Goal: Task Accomplishment & Management: Use online tool/utility

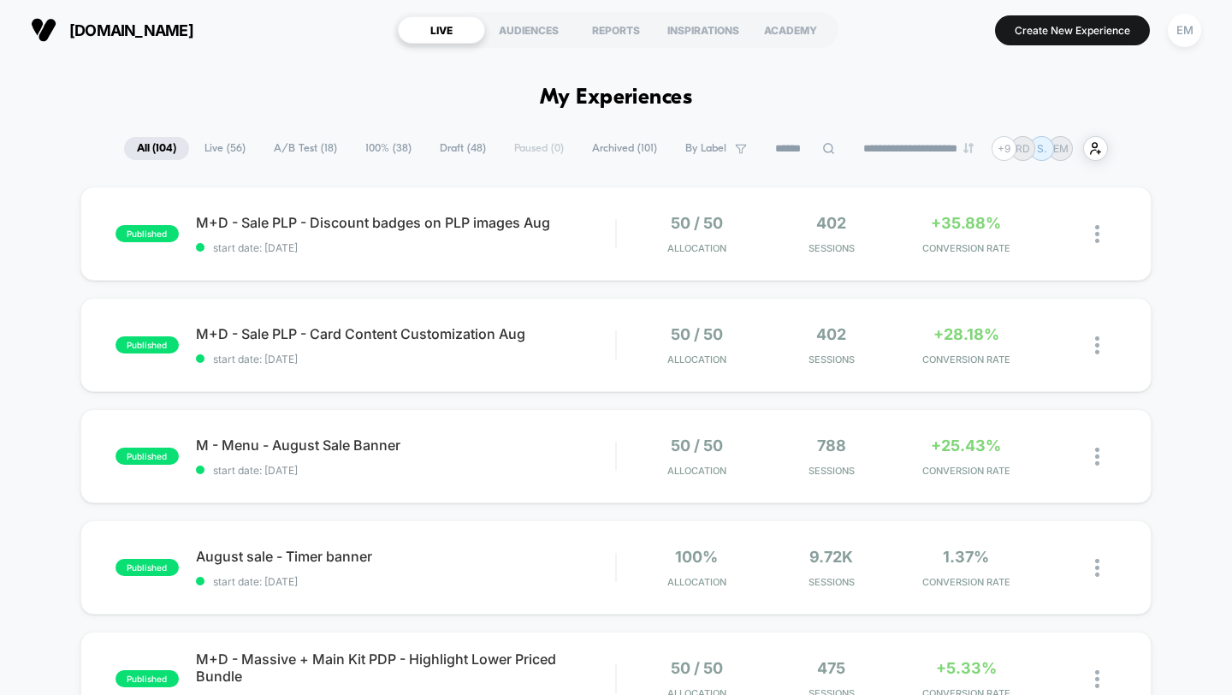
click at [240, 149] on span "Live ( 56 )" at bounding box center [225, 148] width 67 height 23
click at [470, 150] on span "Draft ( 48 )" at bounding box center [463, 148] width 72 height 23
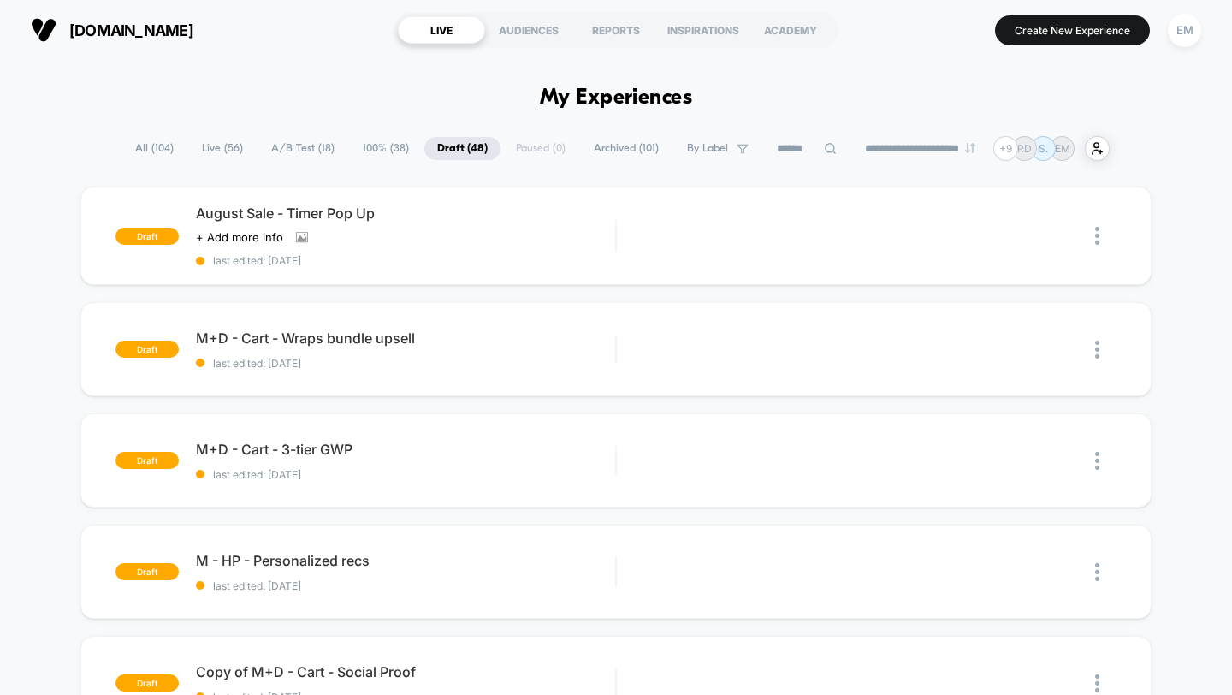
click at [146, 151] on span "All ( 104 )" at bounding box center [154, 148] width 64 height 23
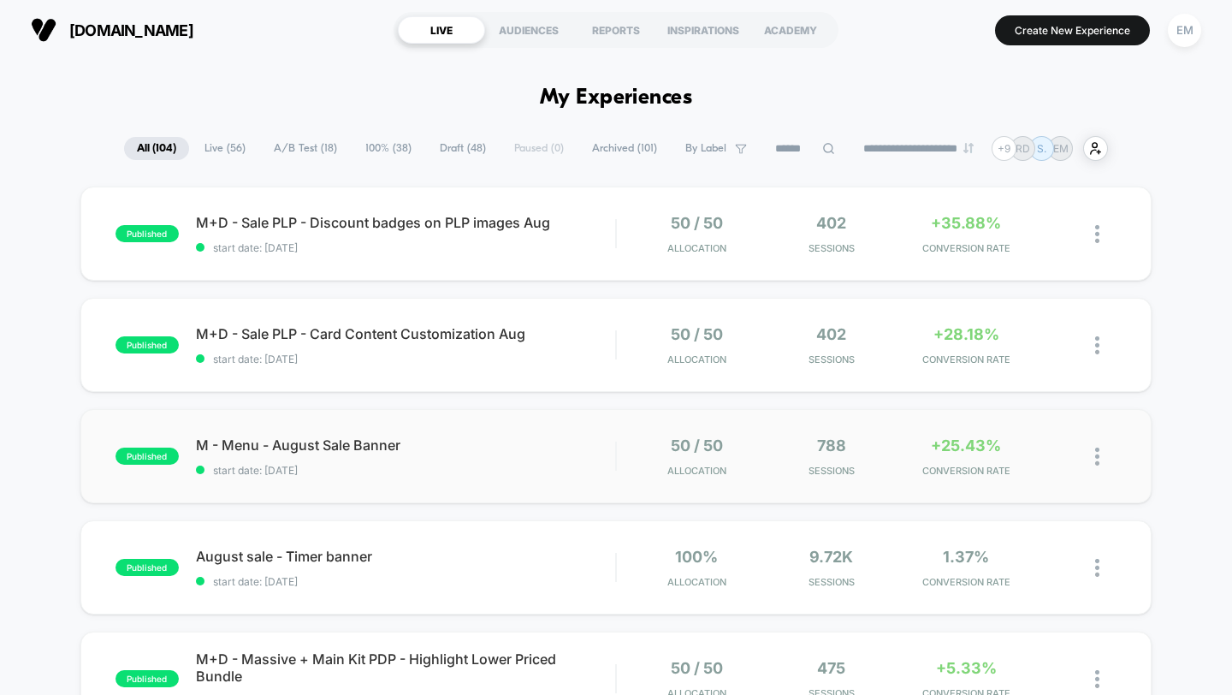
click at [1096, 456] on img at bounding box center [1097, 456] width 4 height 18
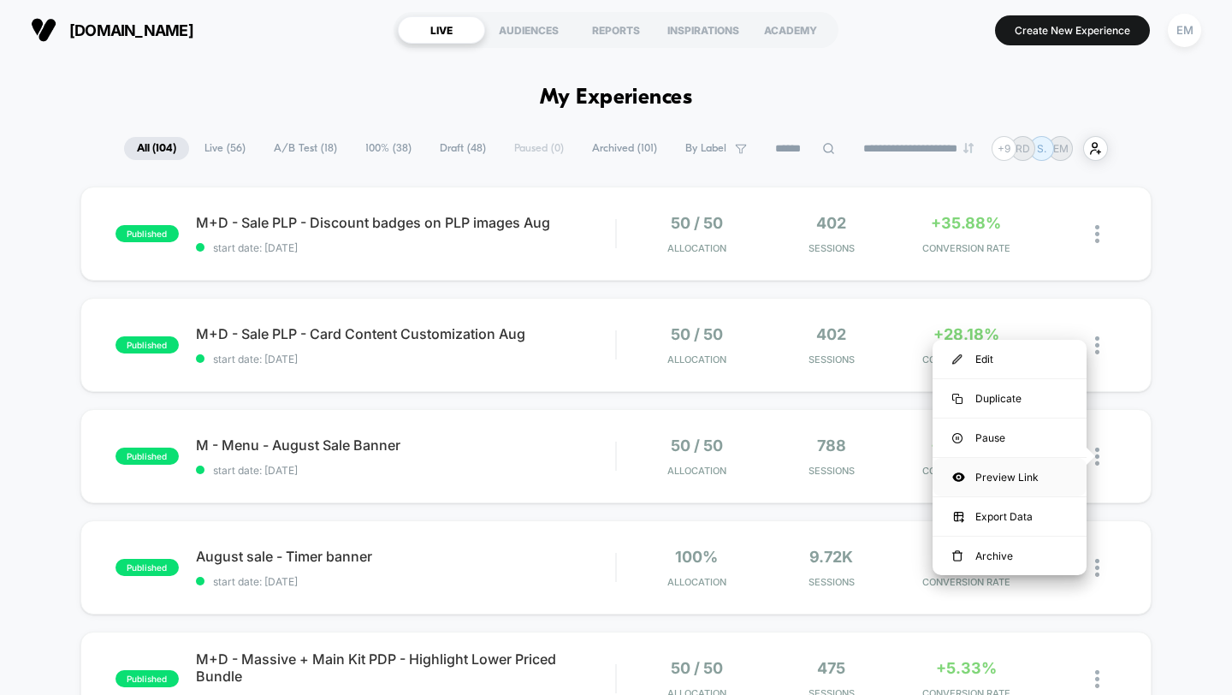
click at [1030, 467] on div "Preview Link" at bounding box center [1009, 477] width 154 height 38
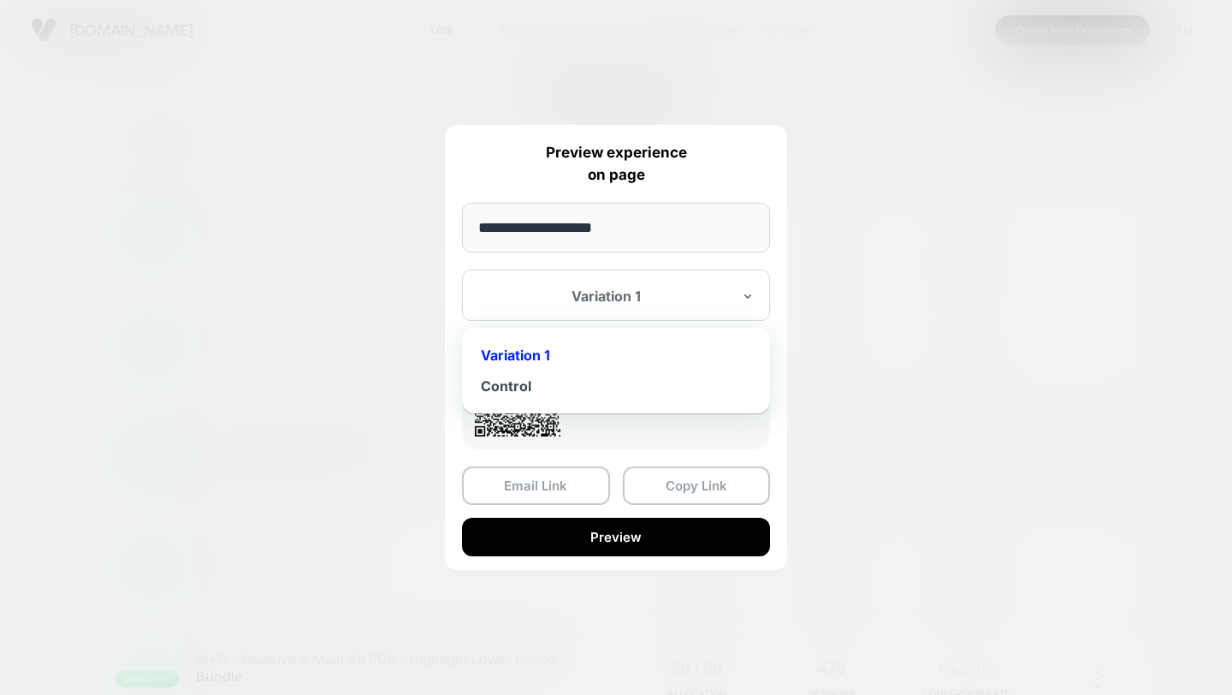
click at [660, 305] on div "Variation 1" at bounding box center [605, 296] width 255 height 21
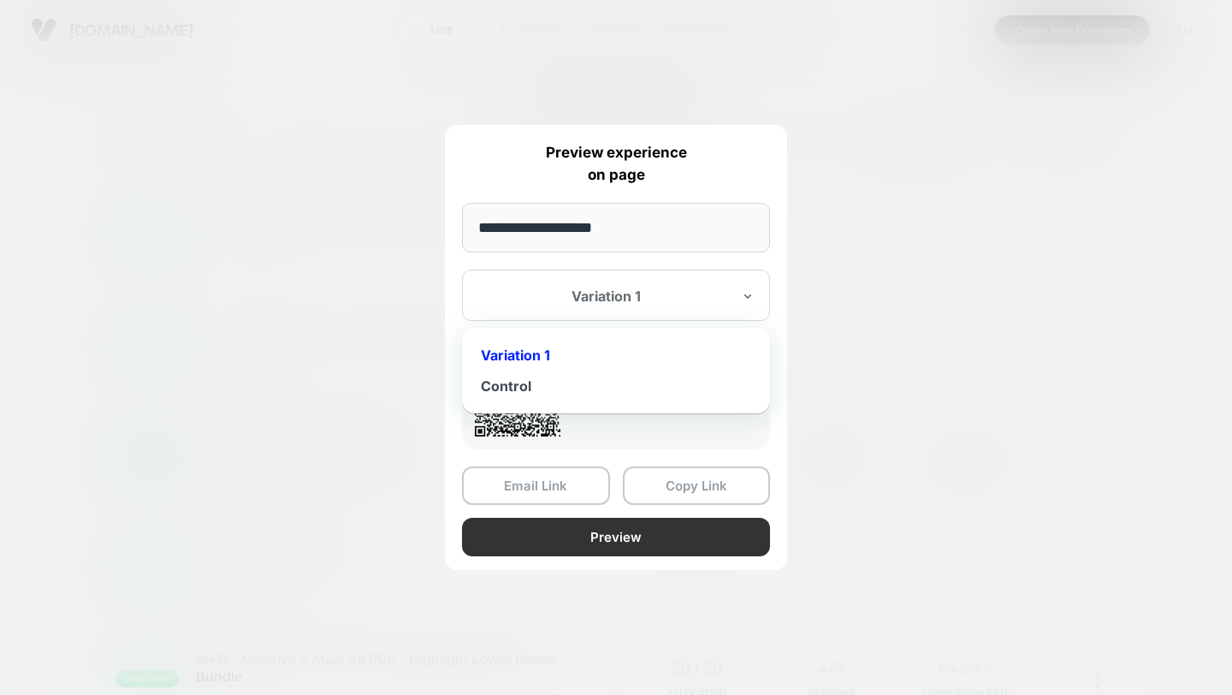
click at [695, 541] on button "Preview" at bounding box center [616, 537] width 308 height 38
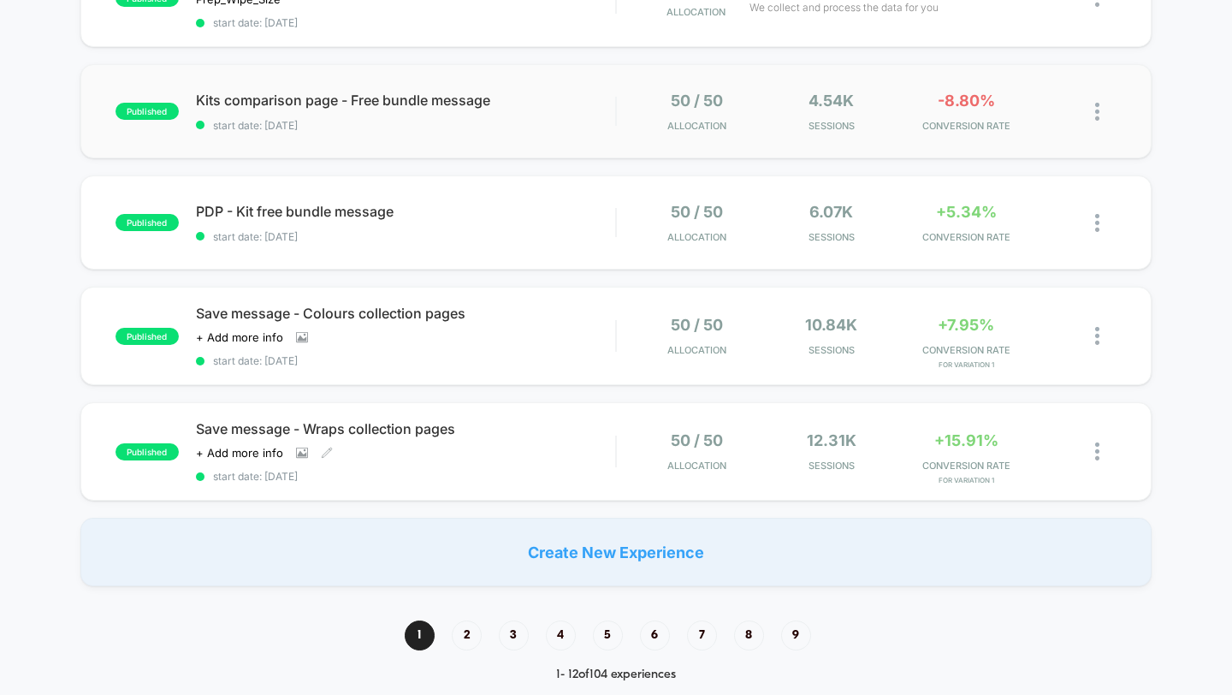
scroll to position [1020, 0]
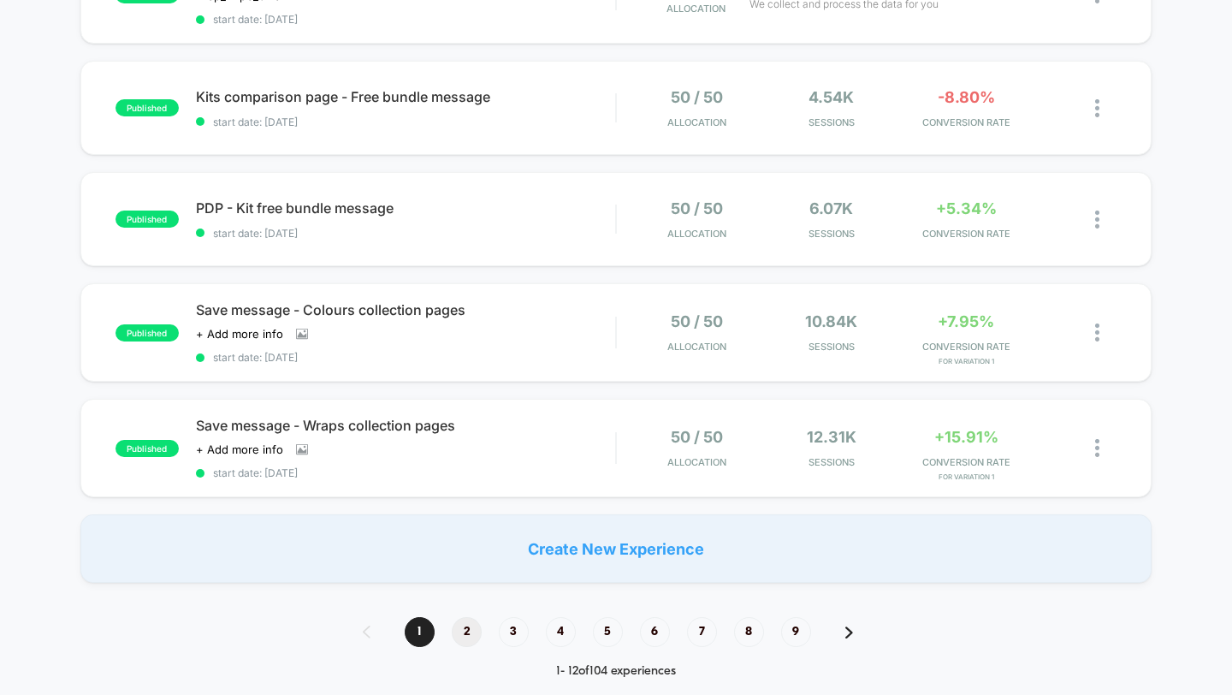
click at [461, 627] on span "2" at bounding box center [467, 632] width 30 height 30
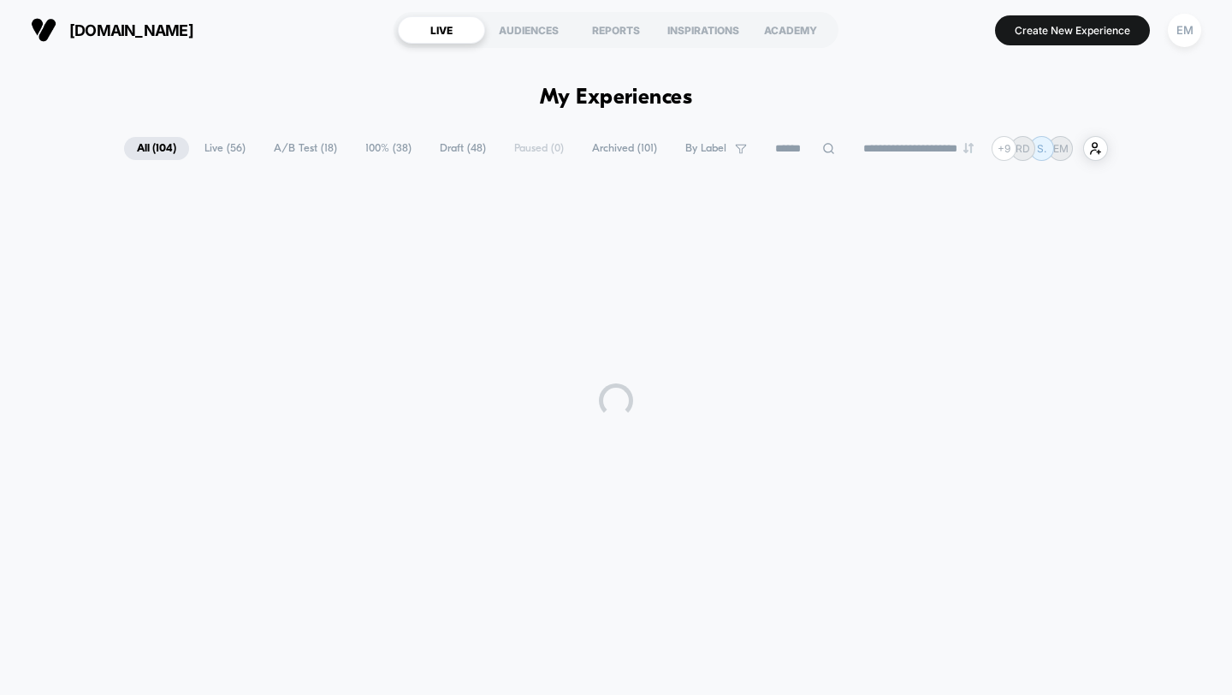
scroll to position [0, 0]
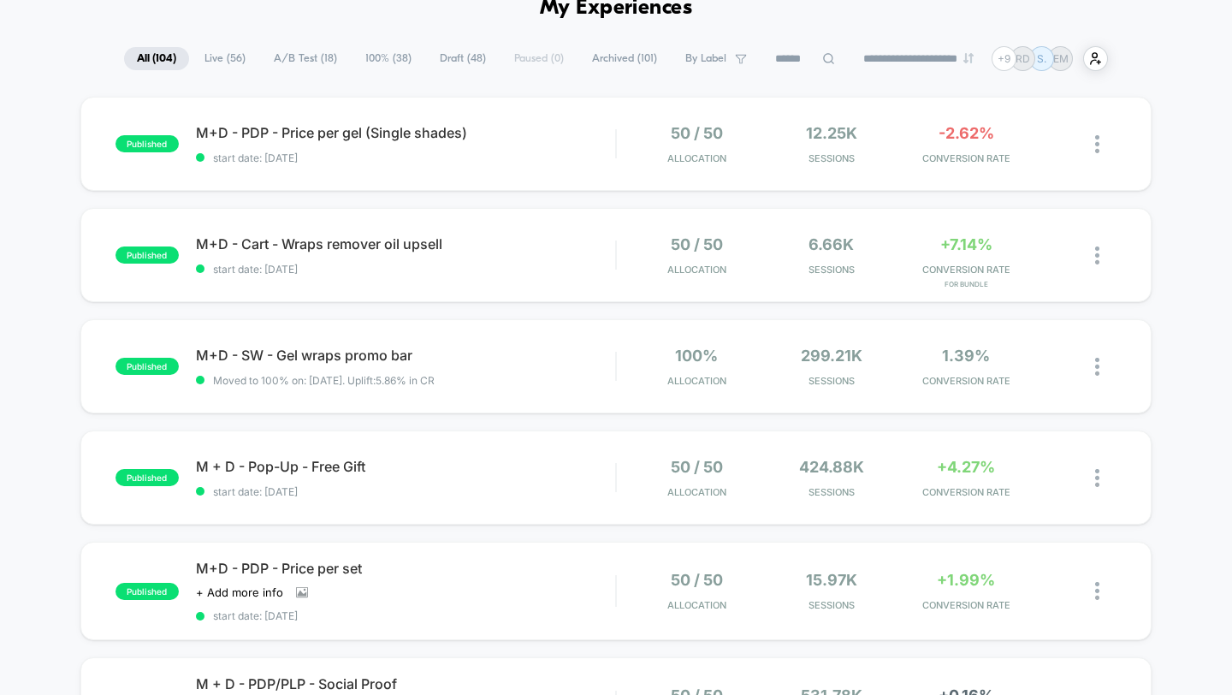
scroll to position [105, 0]
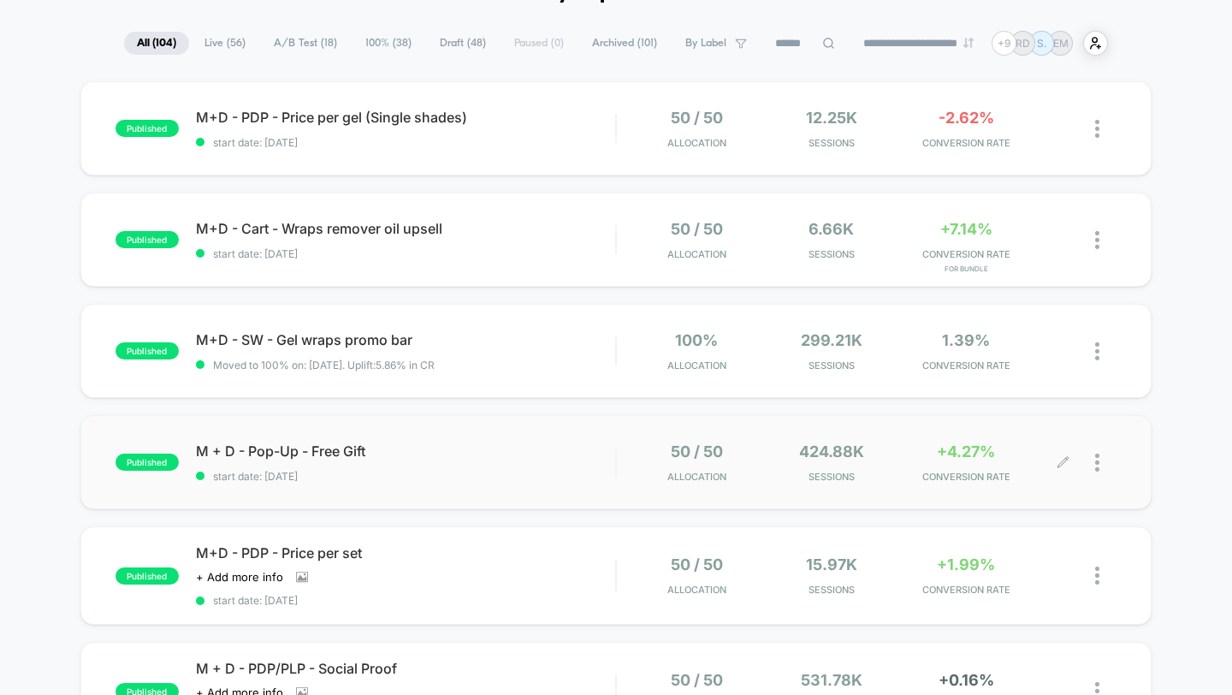
click at [1100, 461] on div at bounding box center [1105, 462] width 21 height 40
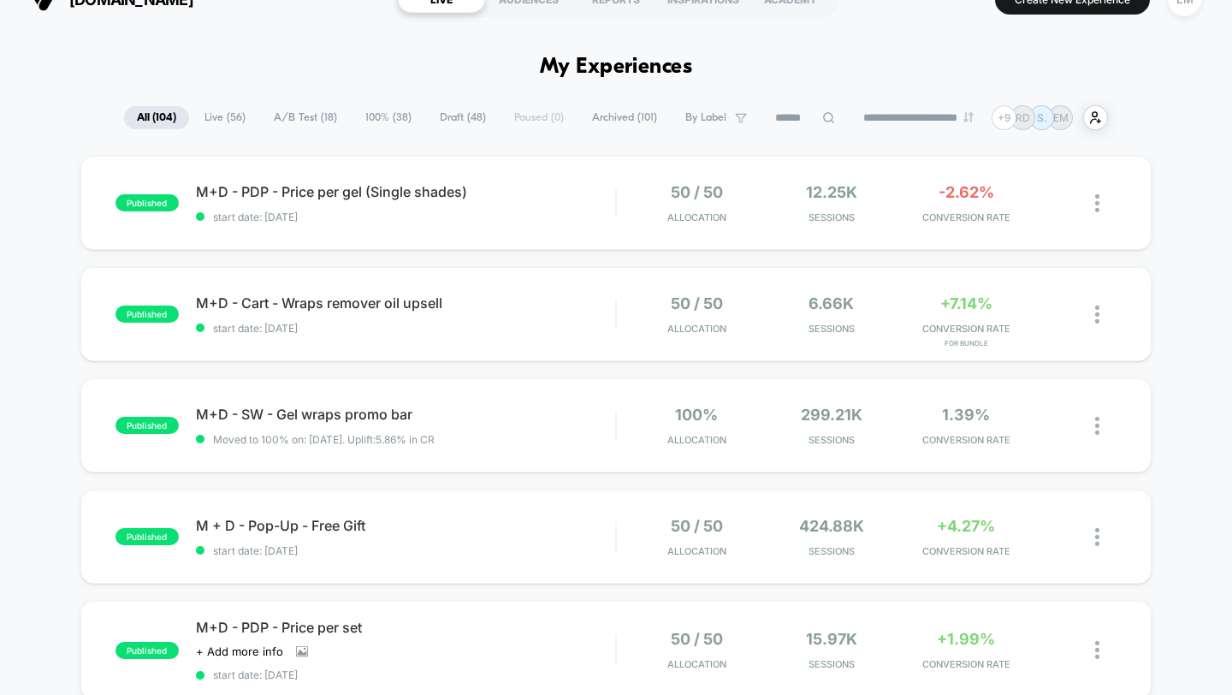
scroll to position [0, 0]
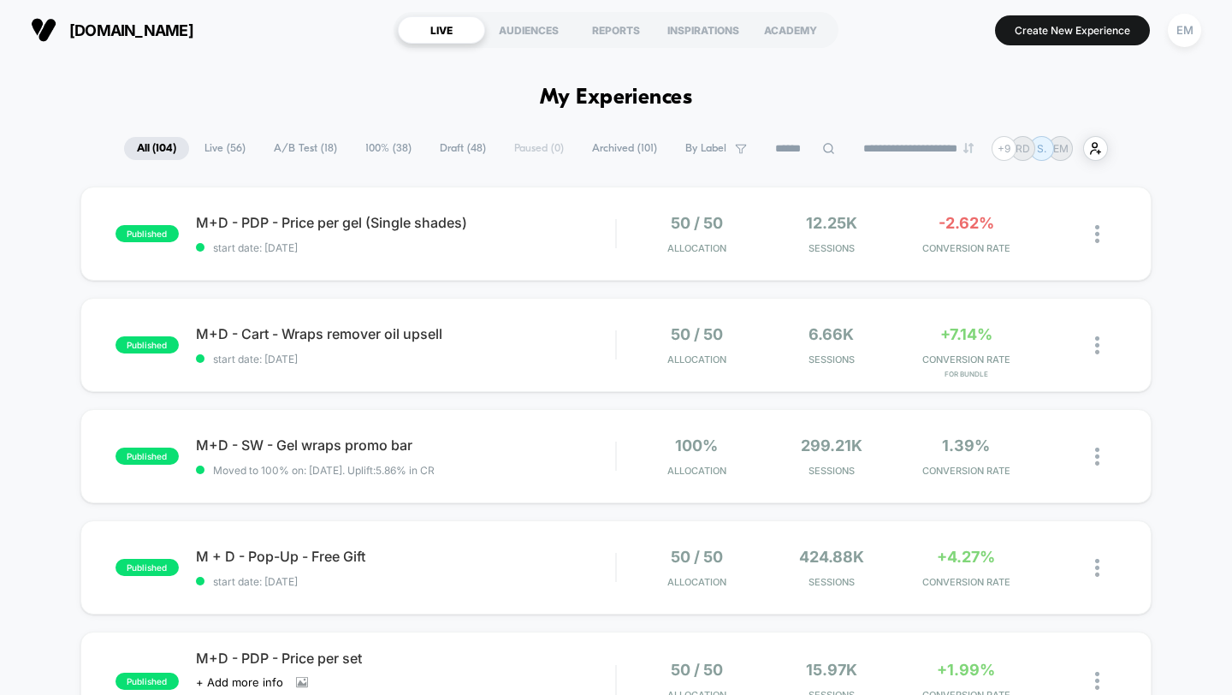
click at [466, 151] on span "Draft ( 48 )" at bounding box center [463, 148] width 72 height 23
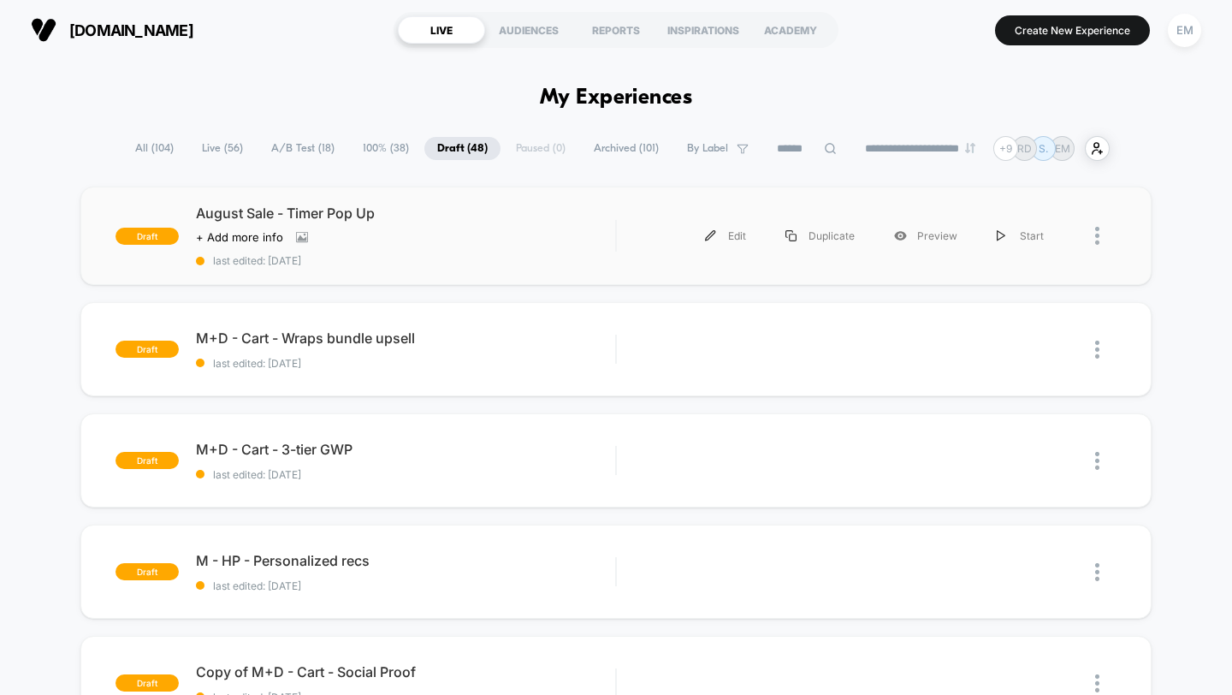
click at [1103, 229] on div at bounding box center [1105, 235] width 21 height 38
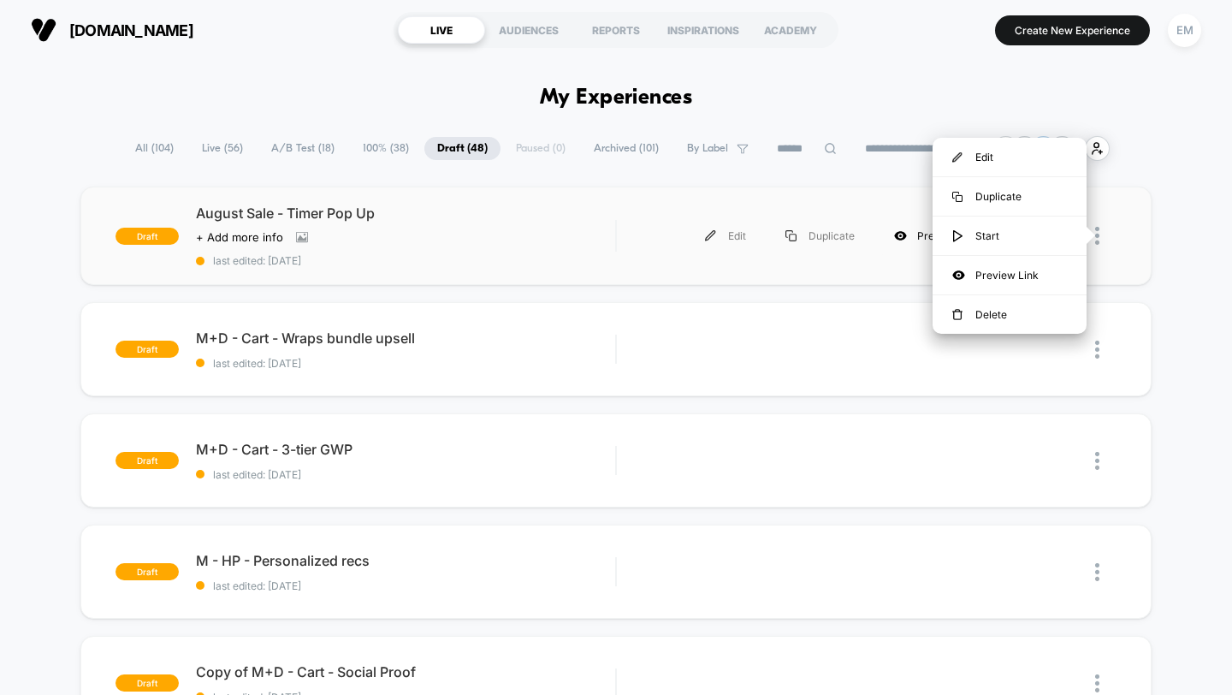
click at [914, 241] on div "Preview" at bounding box center [925, 235] width 103 height 38
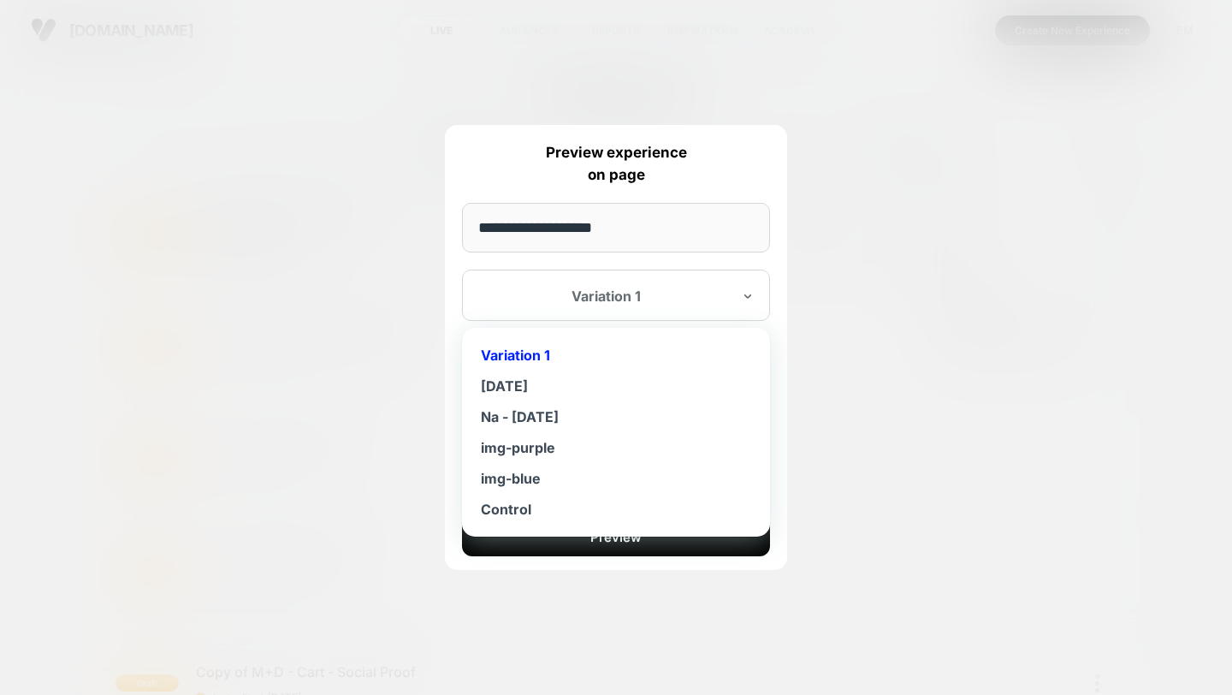
click at [682, 299] on div at bounding box center [605, 295] width 251 height 17
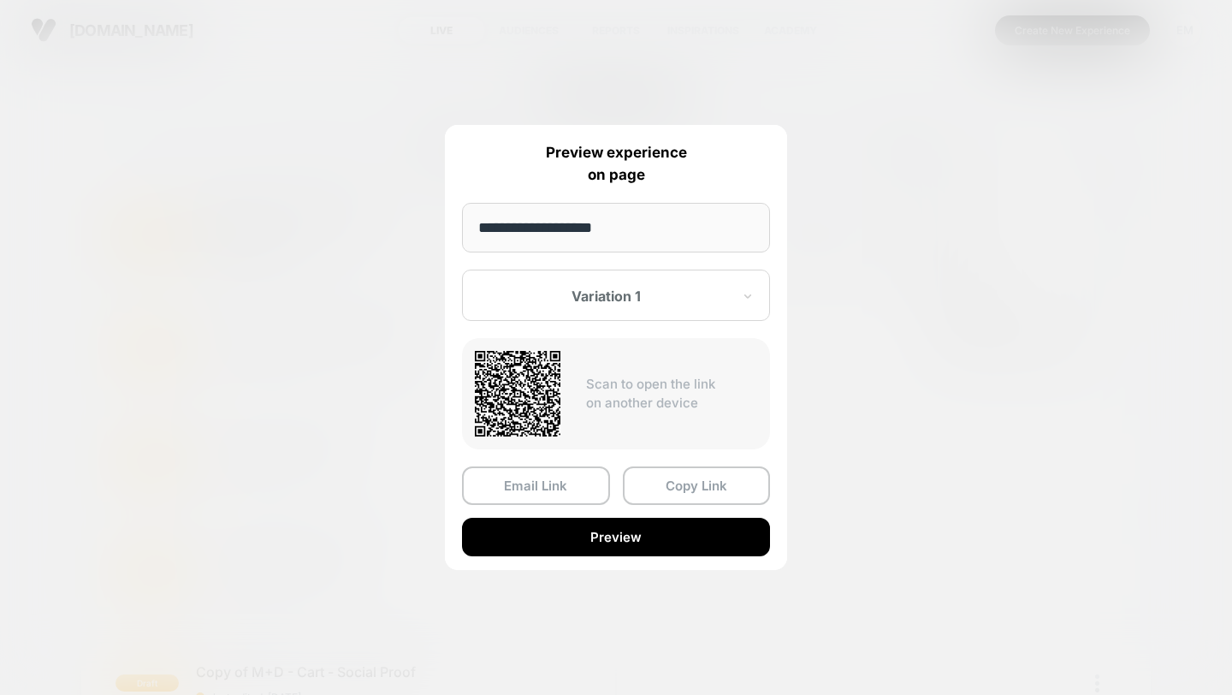
click at [982, 329] on div at bounding box center [616, 347] width 1232 height 695
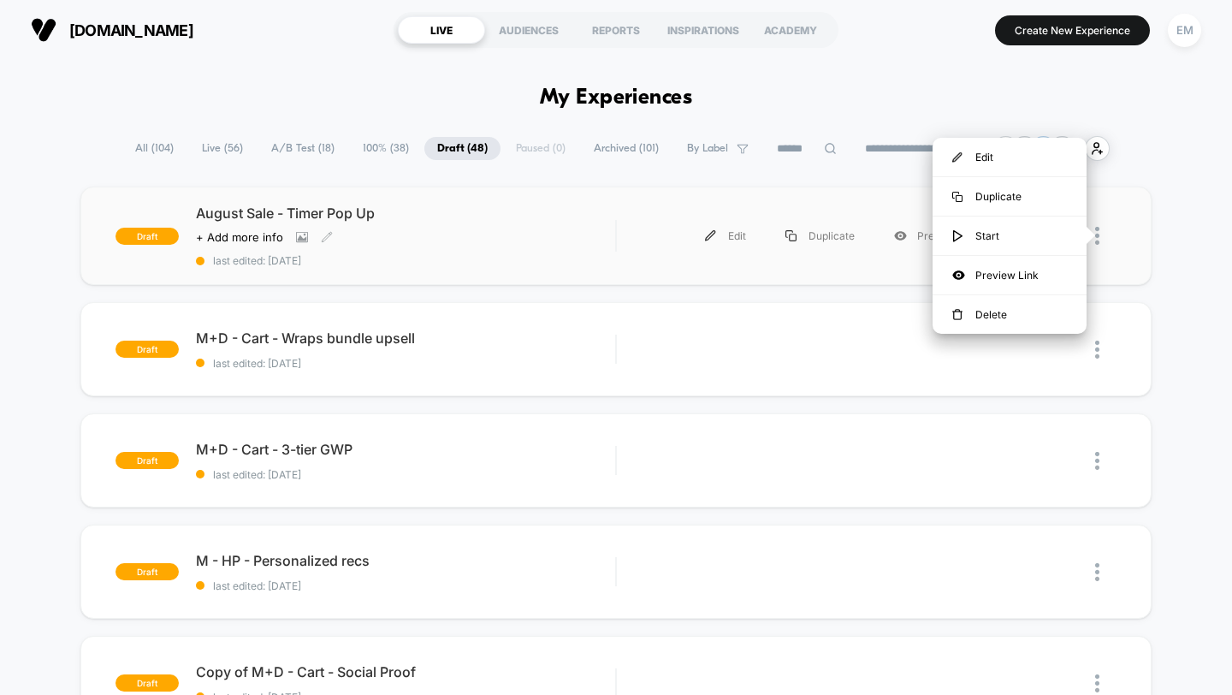
click at [351, 222] on div "August Sale - Timer Pop Up Click to view images Click to edit experience detail…" at bounding box center [406, 235] width 420 height 62
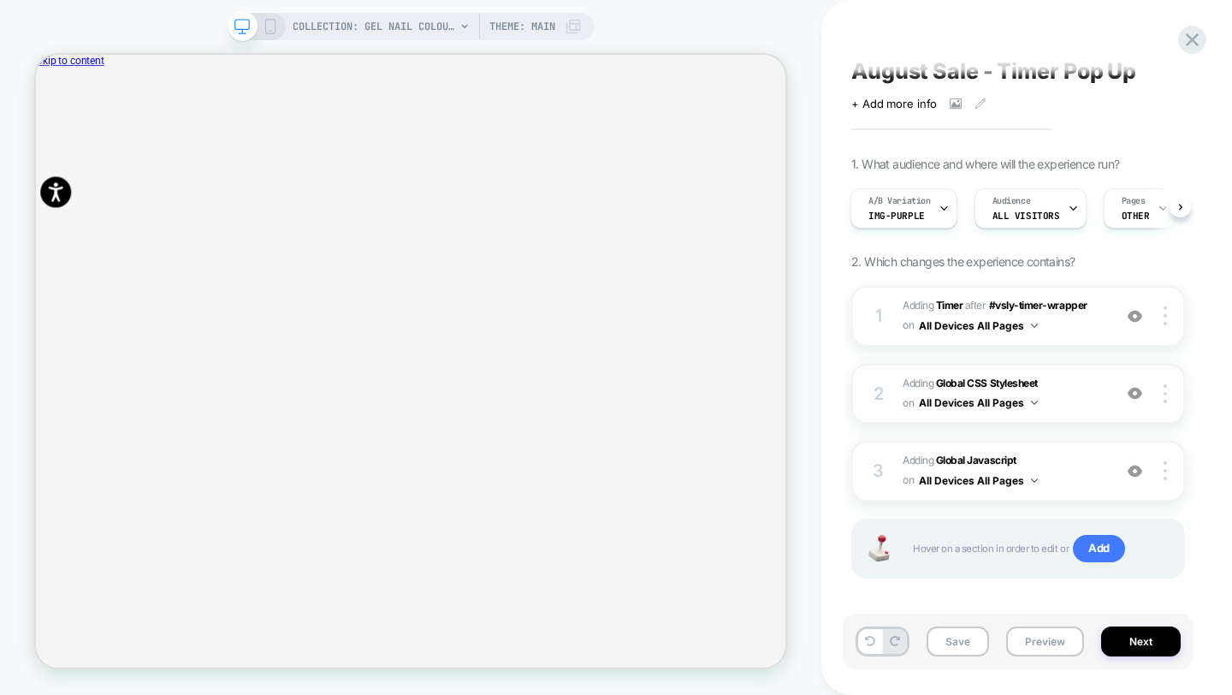
scroll to position [22, 0]
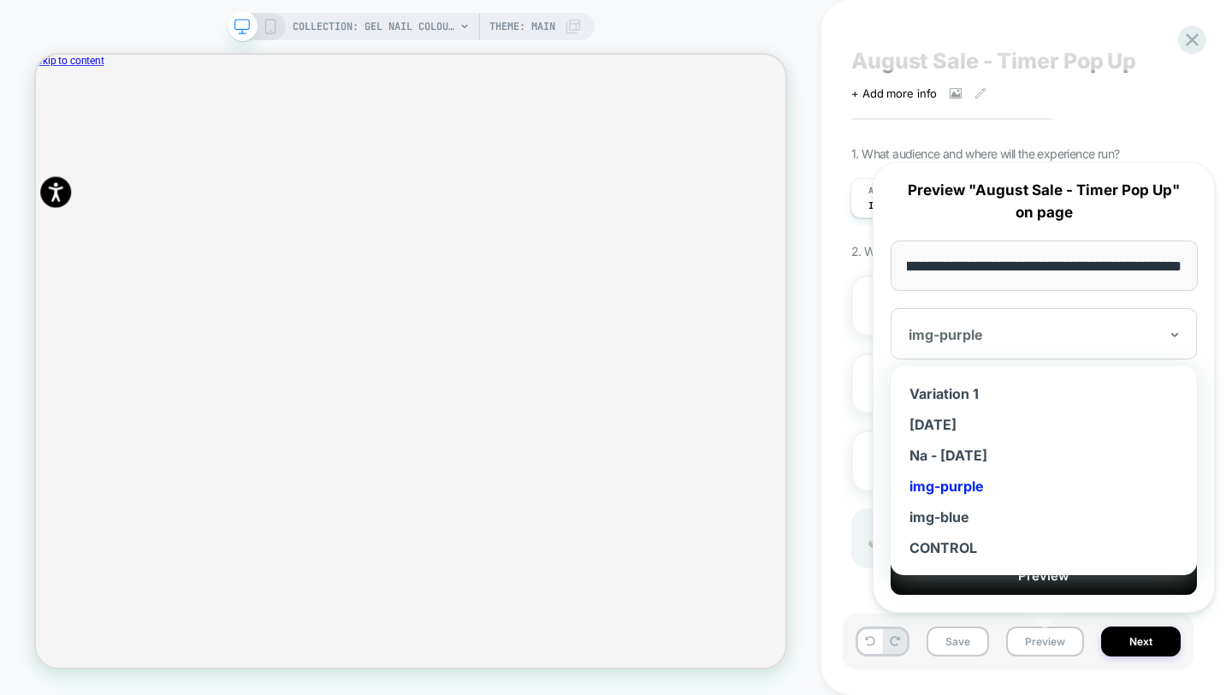
scroll to position [0, 0]
click at [999, 345] on div "img-purple" at bounding box center [1043, 333] width 306 height 51
